Goal: Obtain resource: Download file/media

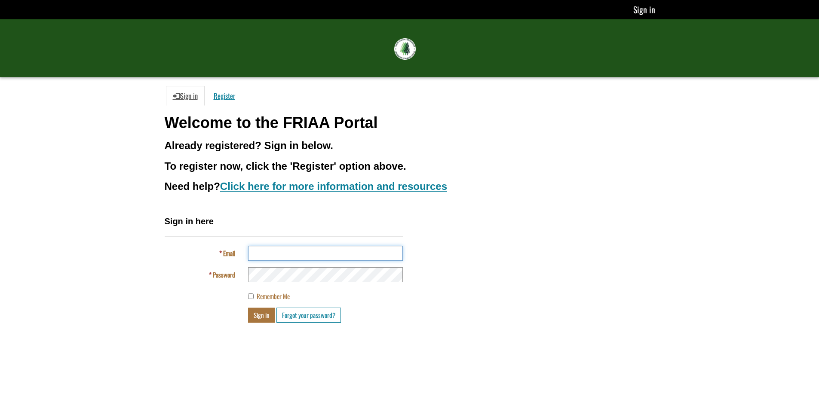
click at [281, 253] on input "Email" at bounding box center [325, 253] width 155 height 15
click at [396, 259] on input "Email" at bounding box center [325, 253] width 155 height 15
click at [311, 255] on input "Email" at bounding box center [325, 253] width 155 height 15
type input "**********"
click at [266, 312] on button "Sign in" at bounding box center [261, 315] width 27 height 15
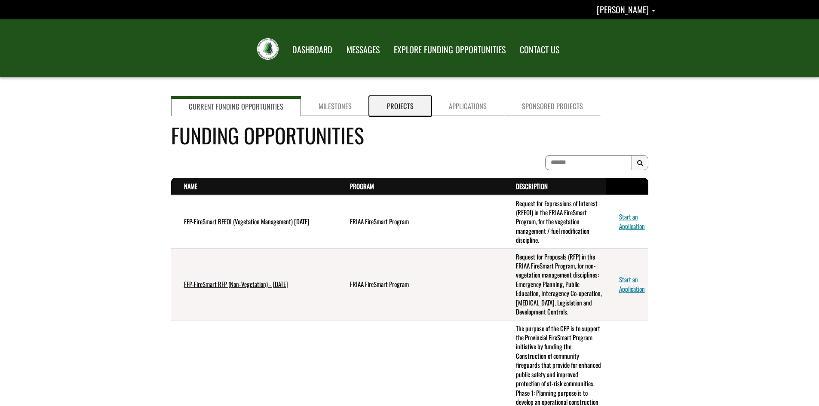
click at [400, 108] on link "Projects" at bounding box center [400, 106] width 62 height 20
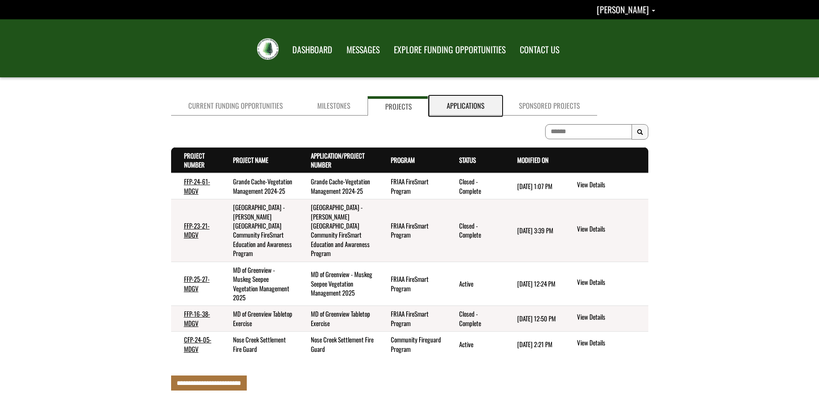
click at [454, 108] on link "Applications" at bounding box center [466, 105] width 72 height 19
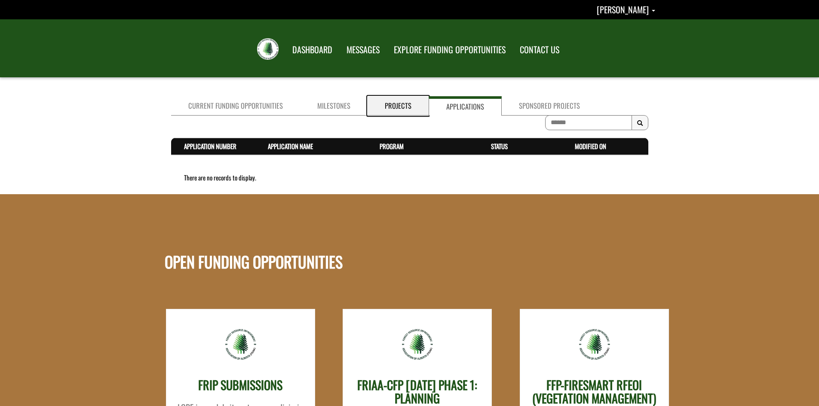
click at [398, 109] on link "Projects" at bounding box center [398, 105] width 61 height 19
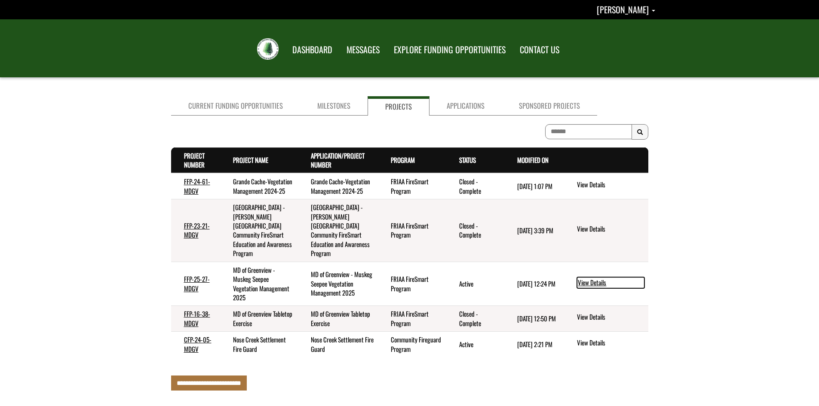
click at [590, 281] on link "View Details" at bounding box center [611, 282] width 68 height 11
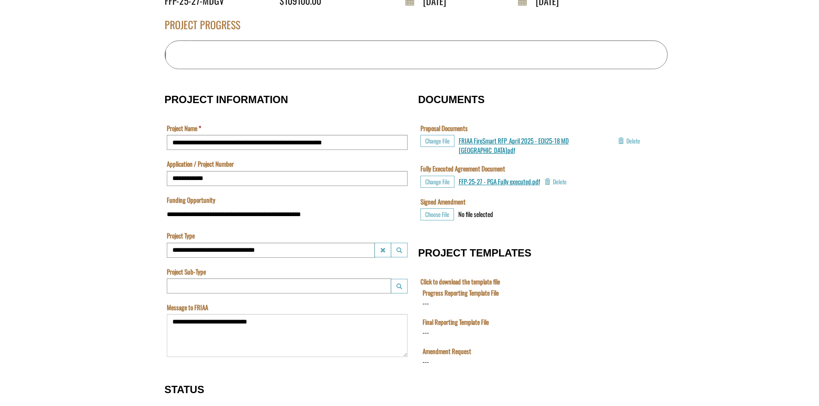
scroll to position [301, 0]
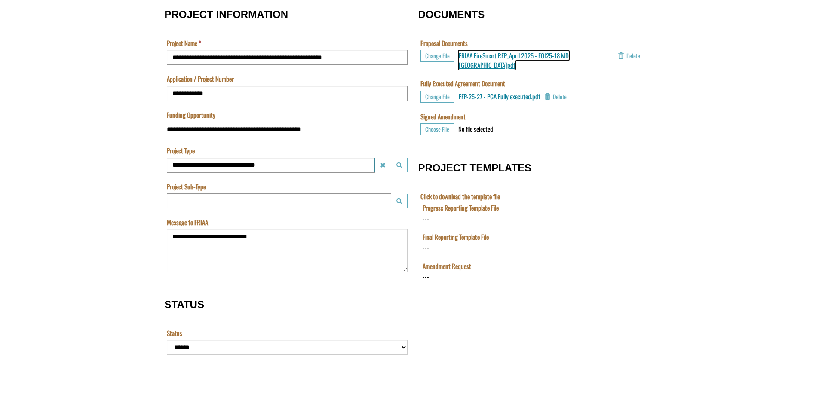
click at [529, 55] on span "FRIAA FireSmart RFP_April 2025 - EOI25-18 MD [GEOGRAPHIC_DATA]pdf" at bounding box center [514, 60] width 110 height 18
